Goal: Information Seeking & Learning: Learn about a topic

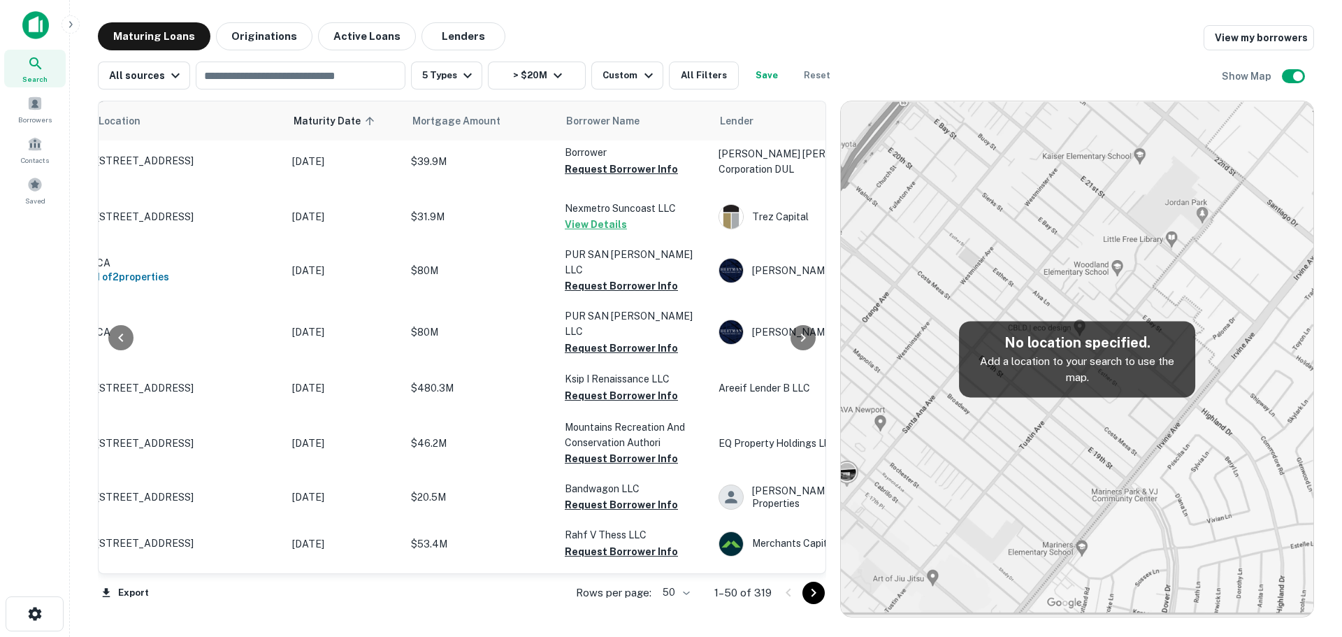
scroll to position [2021, 114]
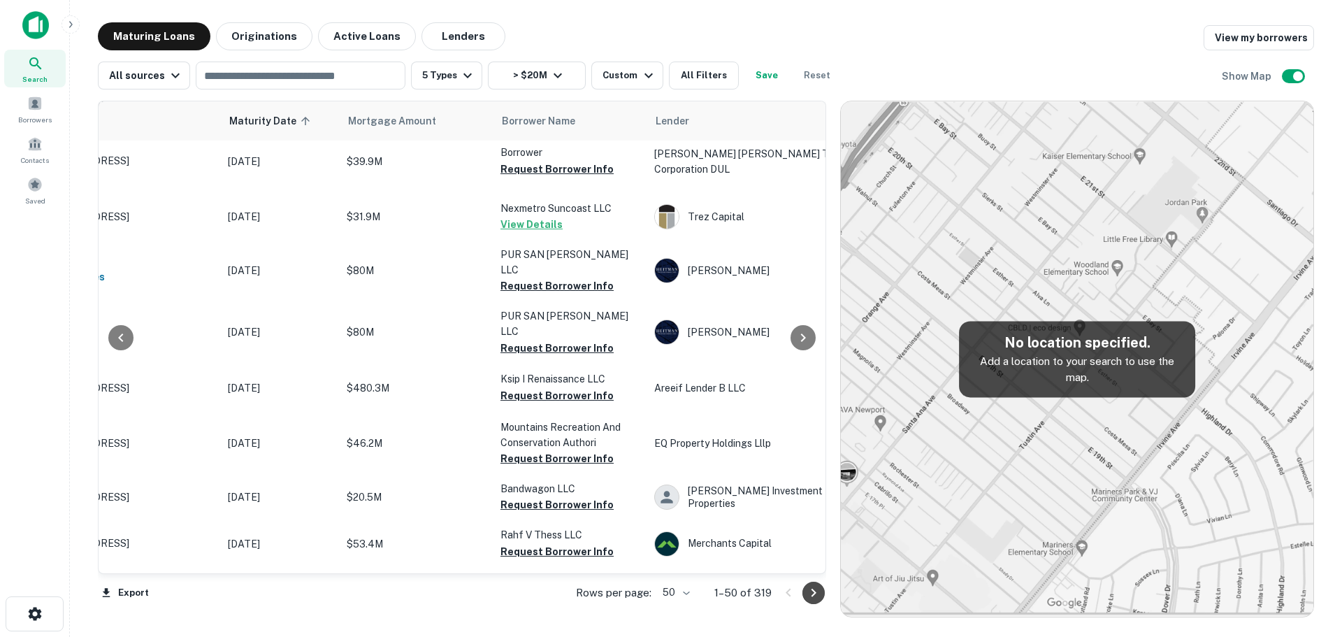
click at [813, 591] on icon "Go to next page" at bounding box center [813, 592] width 17 height 17
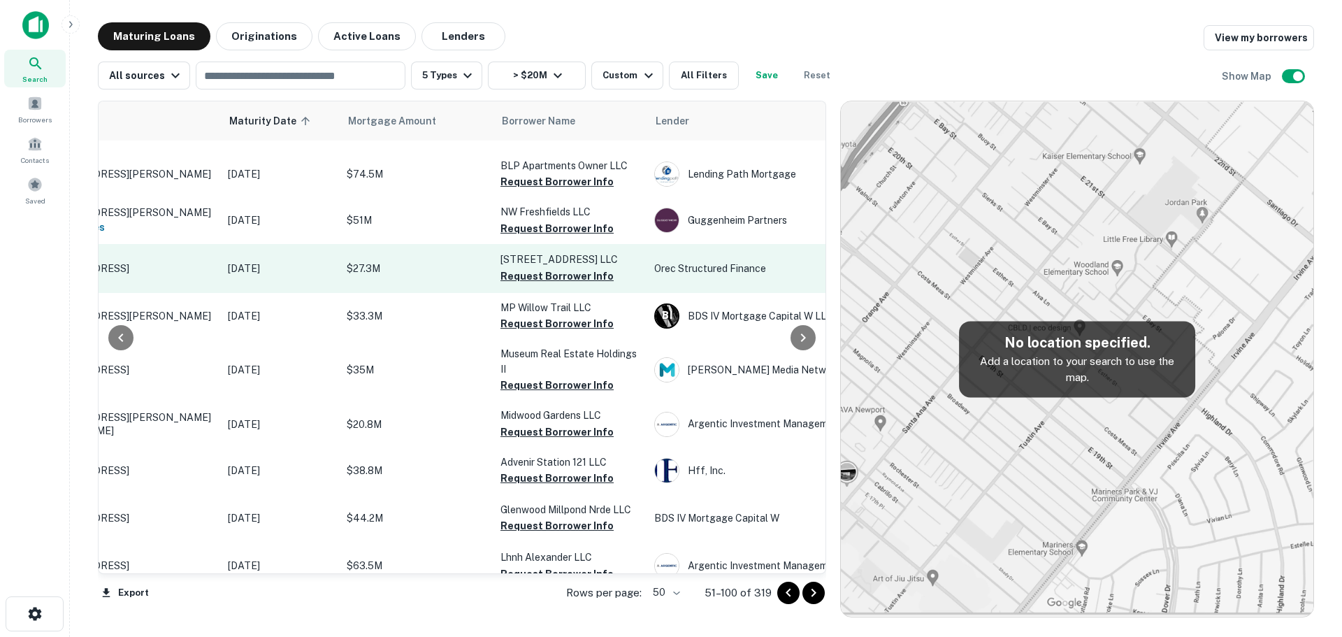
scroll to position [582, 114]
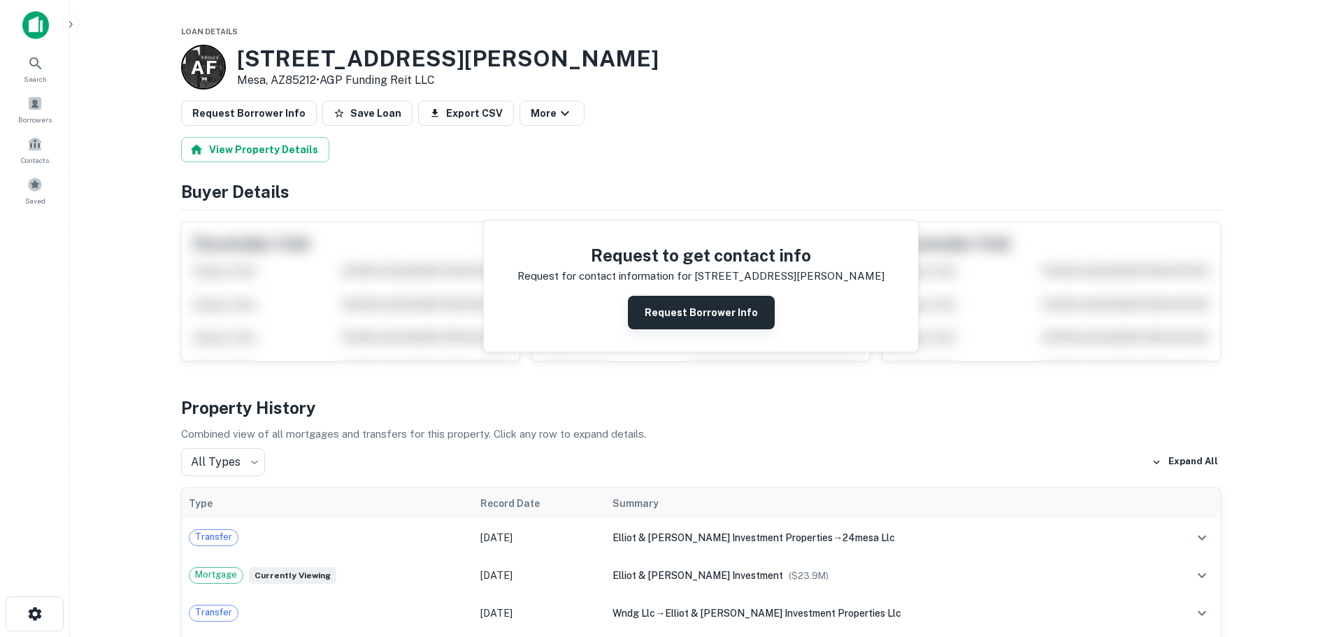
click at [690, 313] on button "Request Borrower Info" at bounding box center [701, 313] width 147 height 34
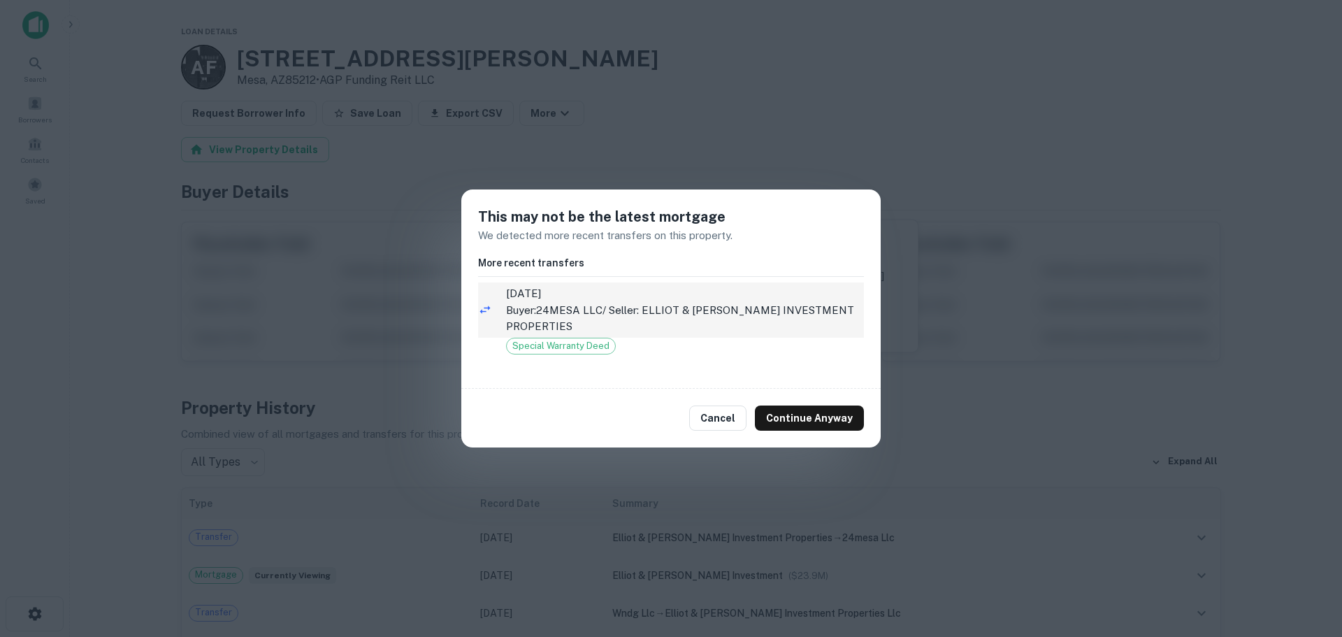
click at [560, 308] on p "Buyer: 24MESA LLC / Seller: ELLIOT & ELLSWORTH INVESTMENT PROPERTIES" at bounding box center [685, 318] width 358 height 33
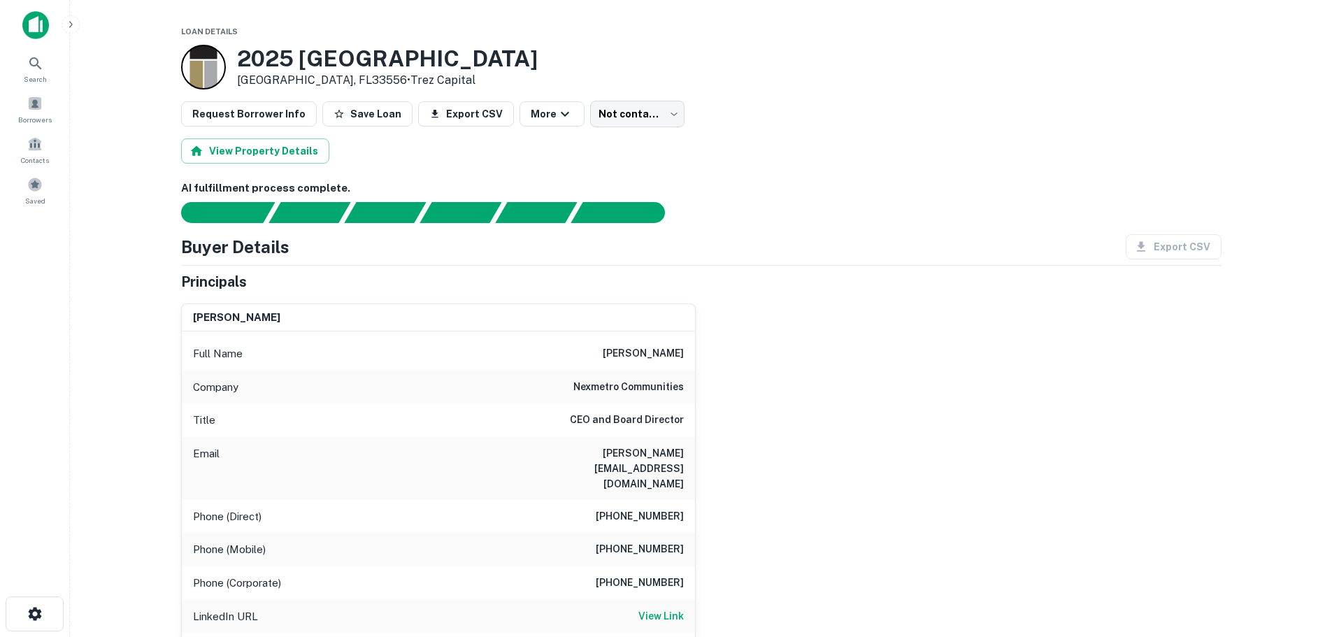
click at [596, 386] on h6 "nexmetro communities" at bounding box center [628, 387] width 110 height 17
click at [657, 389] on h6 "nexmetro communities" at bounding box center [628, 387] width 110 height 17
copy h6 "nexmetro communities"
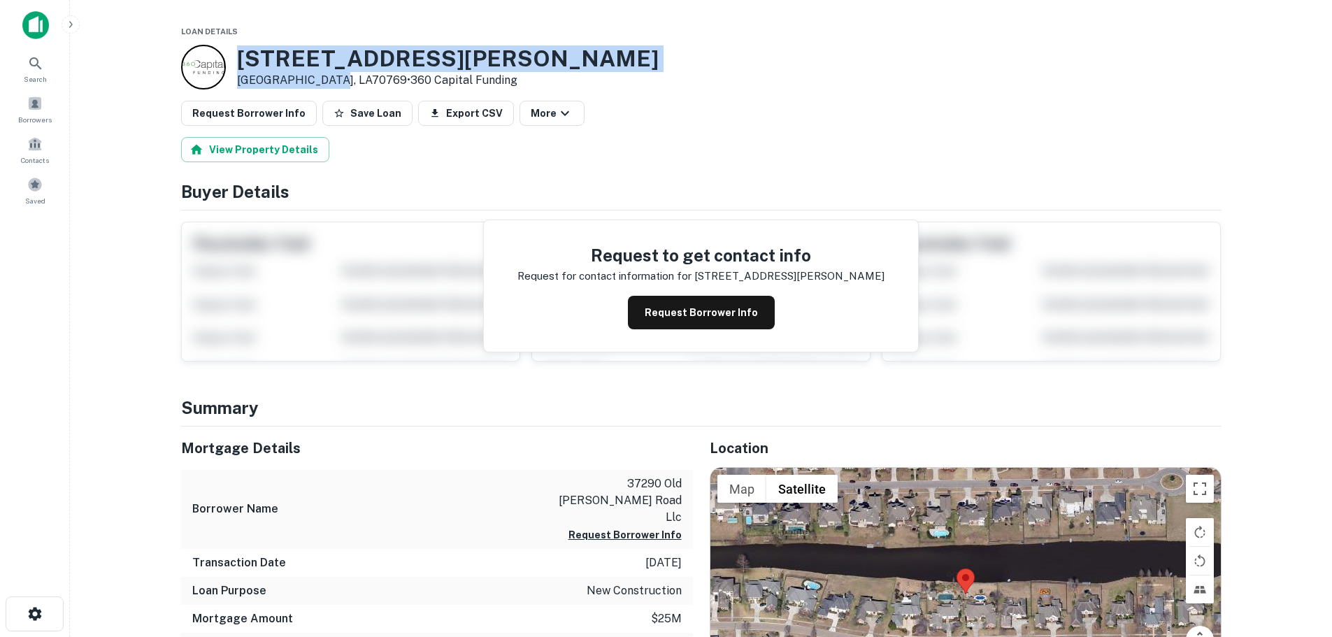
drag, startPoint x: 239, startPoint y: 53, endPoint x: 311, endPoint y: 85, distance: 78.6
click at [311, 85] on div "37290 Old Perkins Rd Prairieville, LA70769 • 360 Capital Funding" at bounding box center [447, 66] width 421 height 43
copy div "37290 Old Perkins Rd Prairieville, LA"
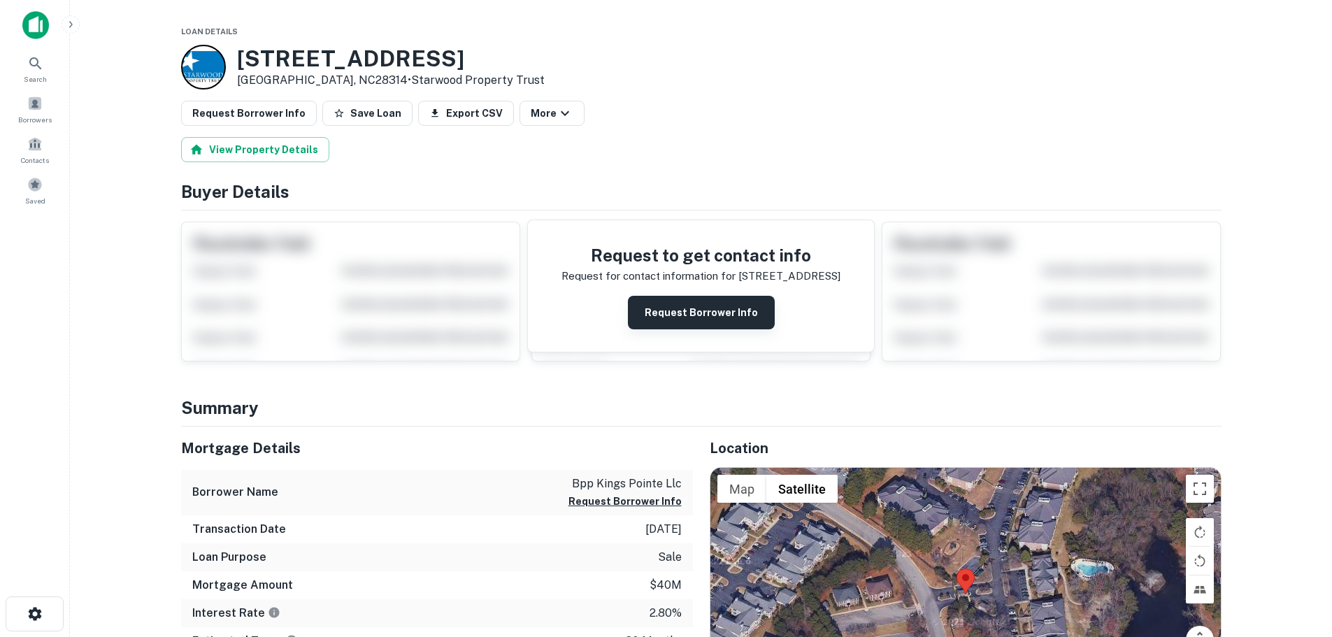
click at [682, 309] on button "Request Borrower Info" at bounding box center [701, 313] width 147 height 34
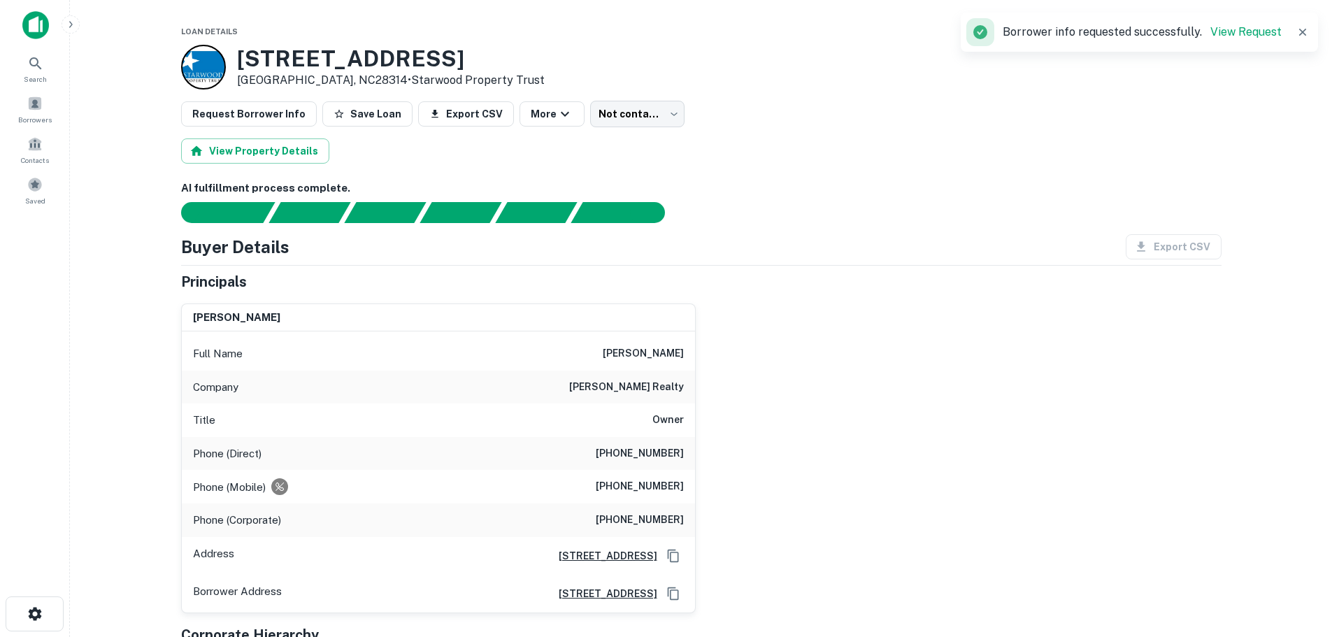
click at [630, 384] on h6 "douglas realty" at bounding box center [626, 387] width 115 height 17
click at [671, 391] on h6 "douglas realty" at bounding box center [626, 387] width 115 height 17
copy h6 "douglas realty"
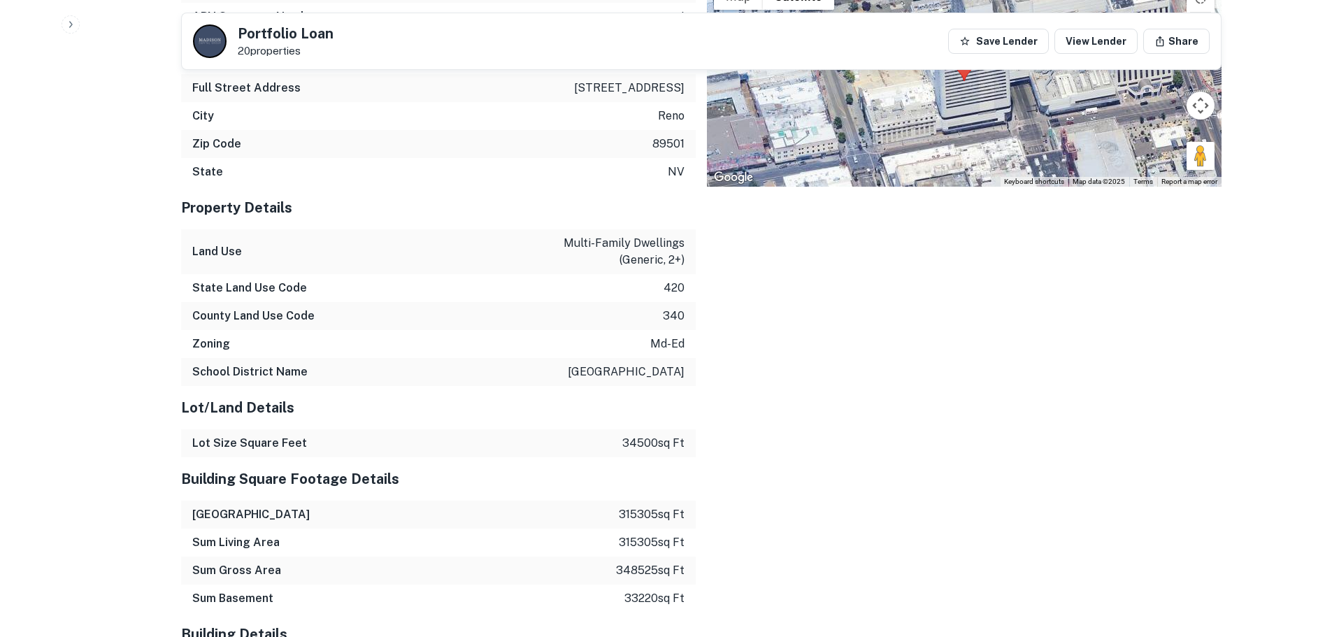
scroll to position [1864, 0]
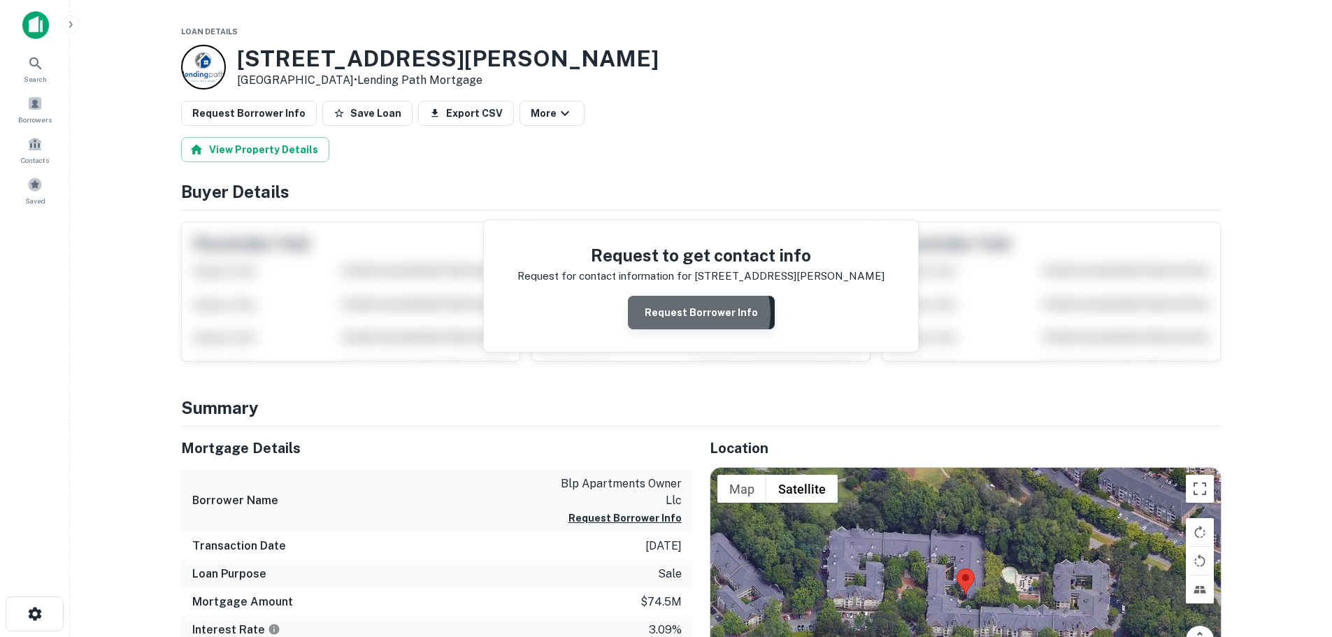
click at [693, 313] on button "Request Borrower Info" at bounding box center [701, 313] width 147 height 34
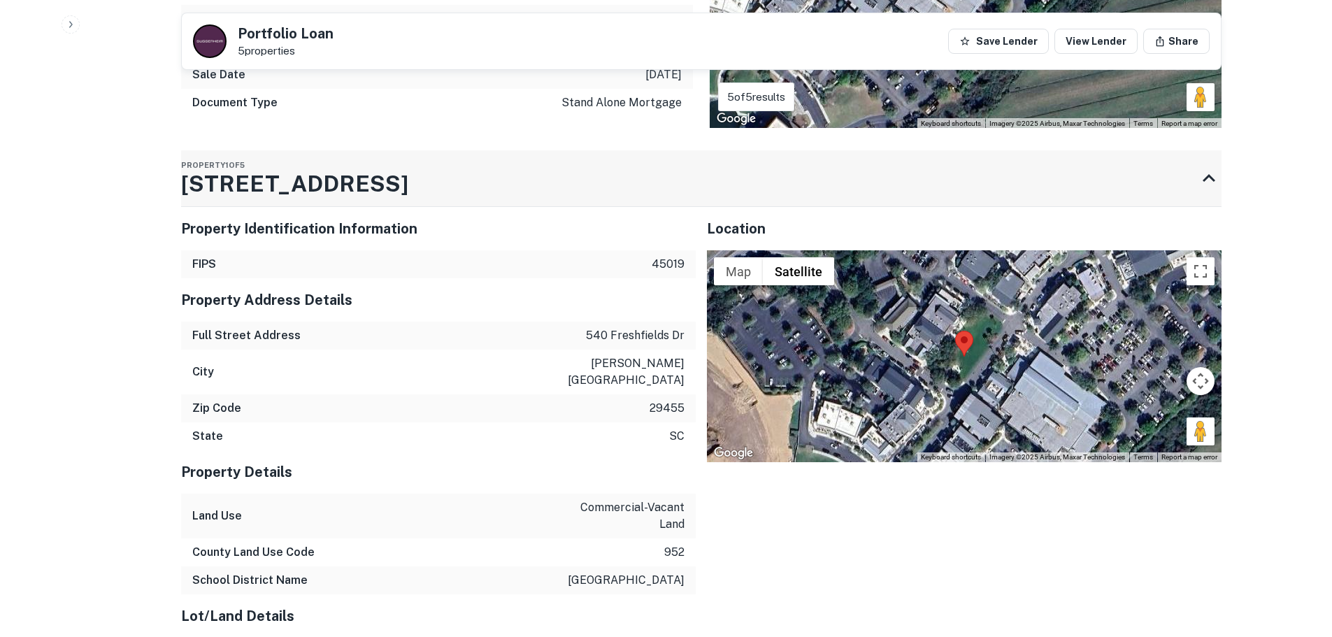
scroll to position [1165, 0]
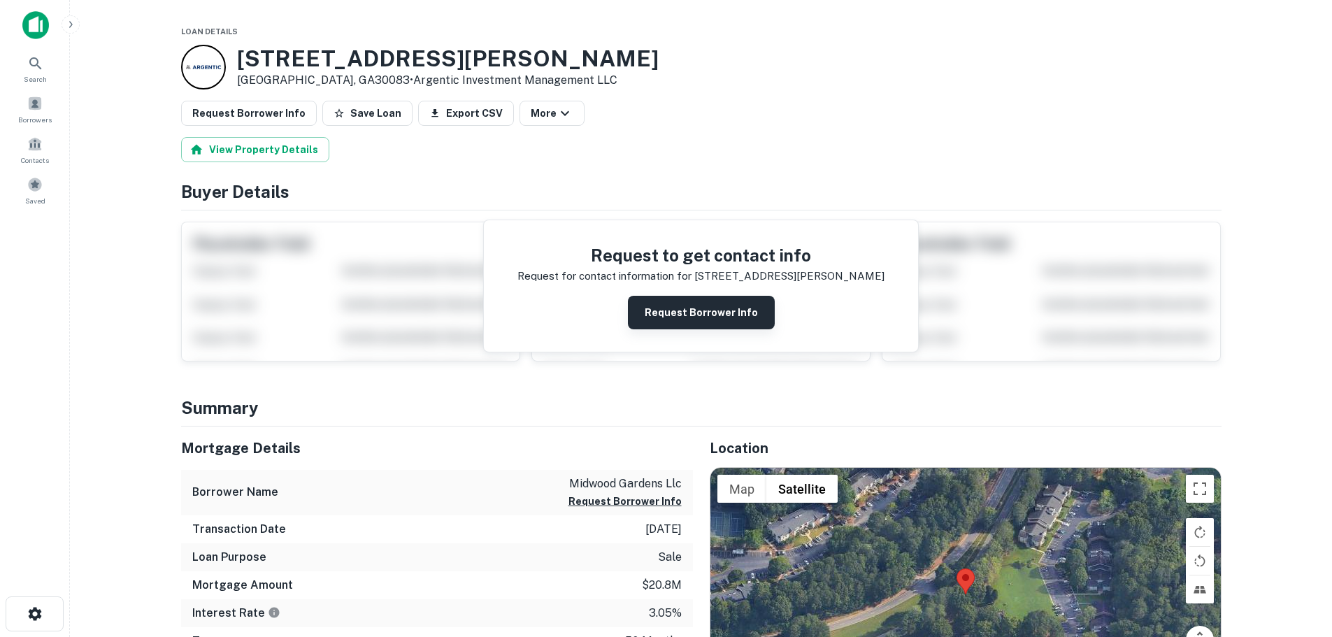
click at [692, 319] on button "Request Borrower Info" at bounding box center [701, 313] width 147 height 34
